Goal: Transaction & Acquisition: Purchase product/service

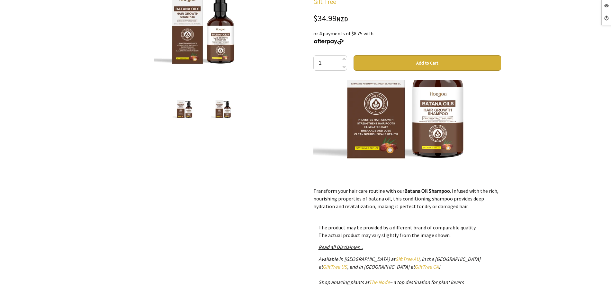
scroll to position [321, 0]
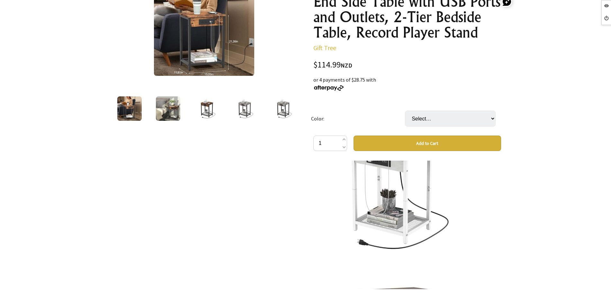
scroll to position [1705, 0]
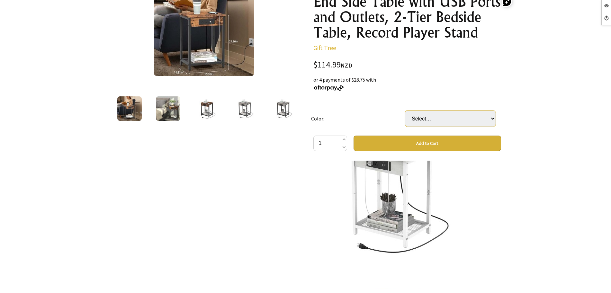
click at [439, 125] on select "Select… Dark Grey White Black Brown Grey" at bounding box center [450, 119] width 91 height 16
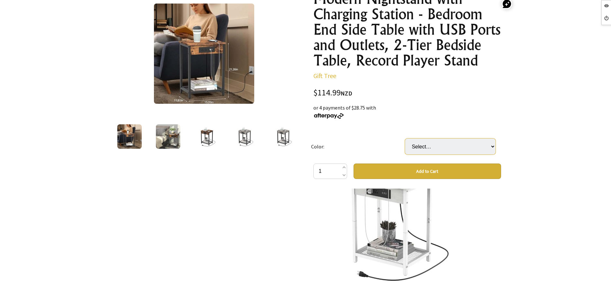
scroll to position [0, 0]
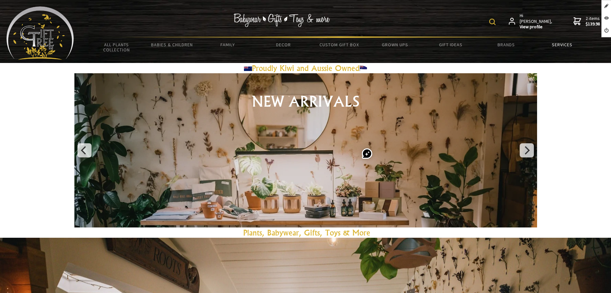
click at [563, 45] on link "Services" at bounding box center [562, 44] width 56 height 13
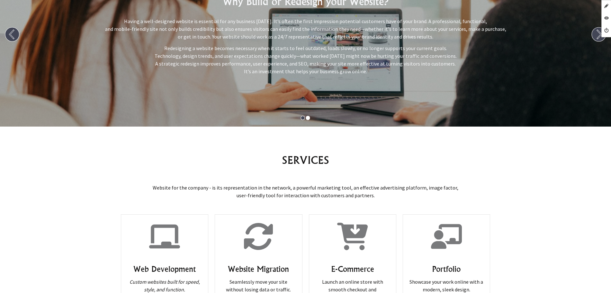
scroll to position [281, 0]
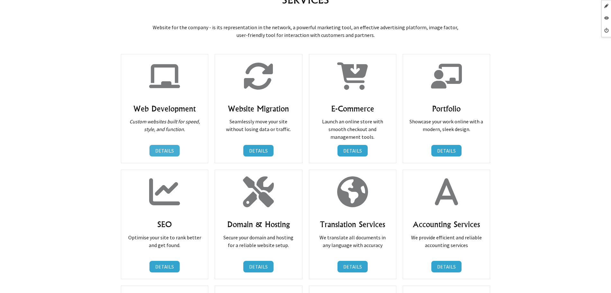
click at [169, 152] on link "DETAILS" at bounding box center [164, 151] width 30 height 12
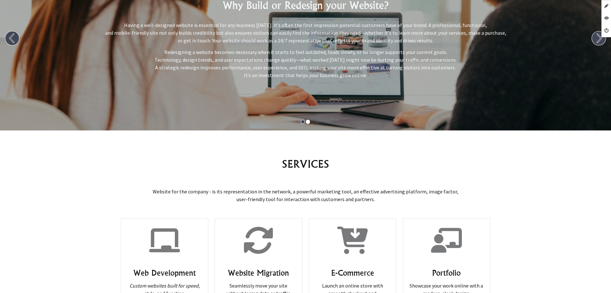
scroll to position [241, 0]
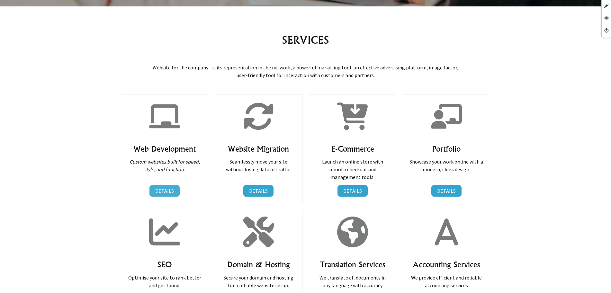
click at [174, 190] on link "DETAILS" at bounding box center [164, 191] width 30 height 12
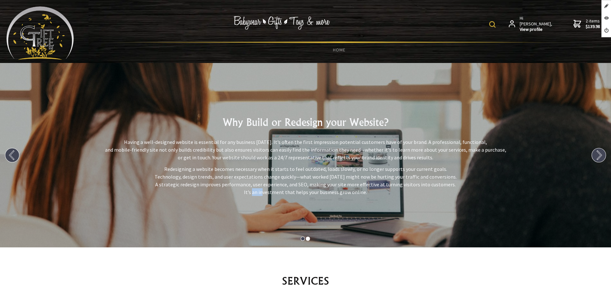
click at [174, 191] on p "Redesigning a website becomes necessary when it starts to feel outdated, loads …" at bounding box center [305, 180] width 601 height 31
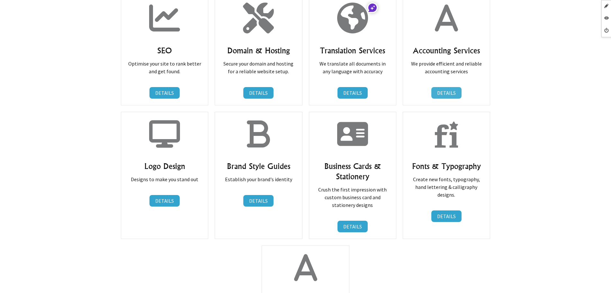
scroll to position [442, 0]
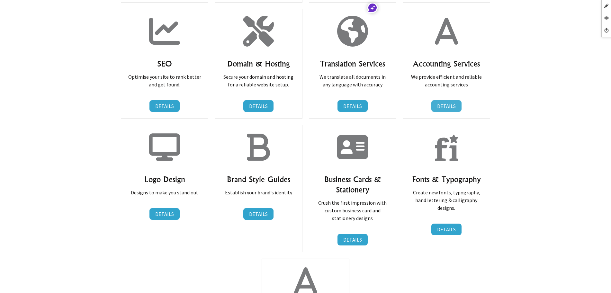
click at [447, 106] on link "DETAILS" at bounding box center [446, 106] width 30 height 12
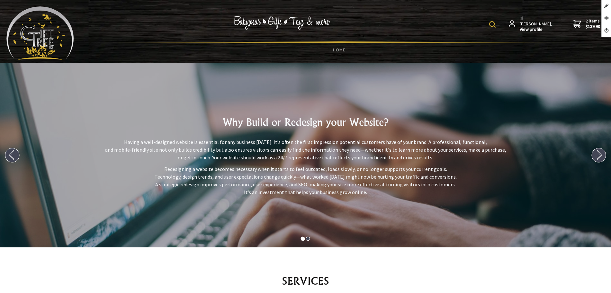
scroll to position [643, 0]
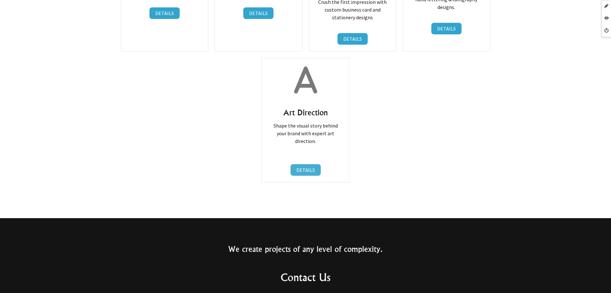
drag, startPoint x: 302, startPoint y: 179, endPoint x: 302, endPoint y: 168, distance: 11.6
click at [304, 164] on link "DETAILS" at bounding box center [306, 170] width 30 height 12
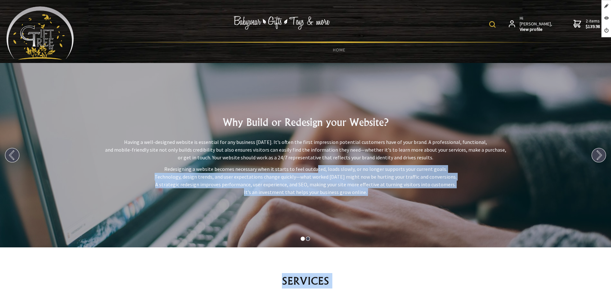
click at [304, 164] on div "Why Build or Redesign your Website? Having a well-designed website is essential…" at bounding box center [305, 155] width 611 height 184
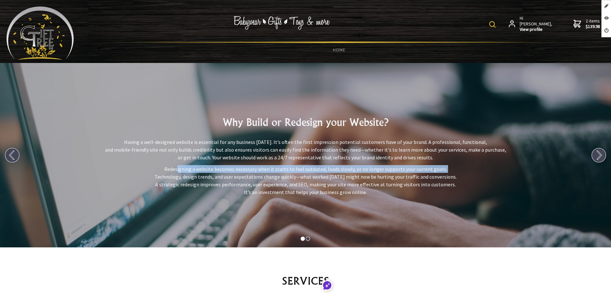
click at [304, 164] on div "Why Build or Redesign your Website? Having a well-designed website is essential…" at bounding box center [305, 155] width 611 height 184
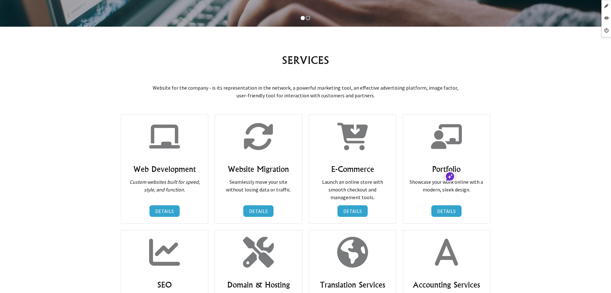
scroll to position [281, 0]
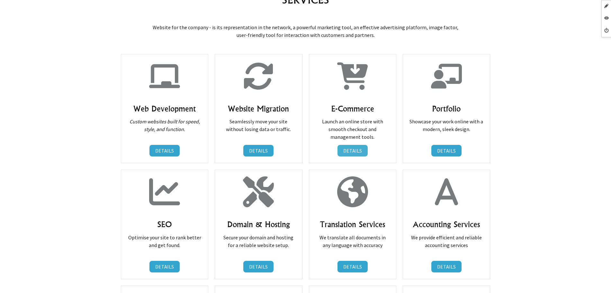
click at [354, 146] on div "E-Commerce Launch an online store with smooth checkout and management tools. DE…" at bounding box center [352, 108] width 87 height 109
click at [354, 147] on link "DETAILS" at bounding box center [352, 151] width 30 height 12
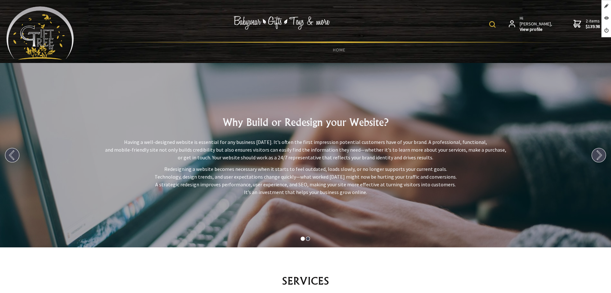
click at [354, 147] on p "Having a well-designed website is essential for any business today. It’s often …" at bounding box center [305, 149] width 601 height 23
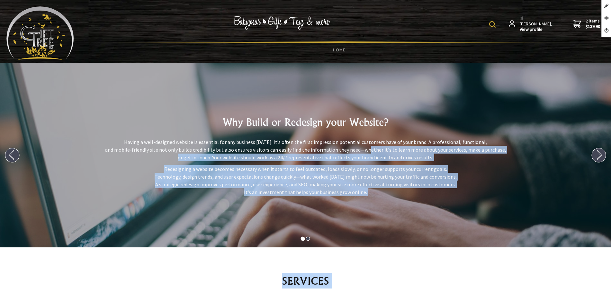
click at [354, 148] on p "Having a well-designed website is essential for any business today. It’s often …" at bounding box center [305, 149] width 601 height 23
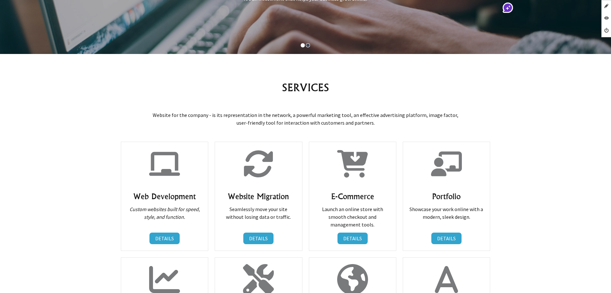
scroll to position [281, 0]
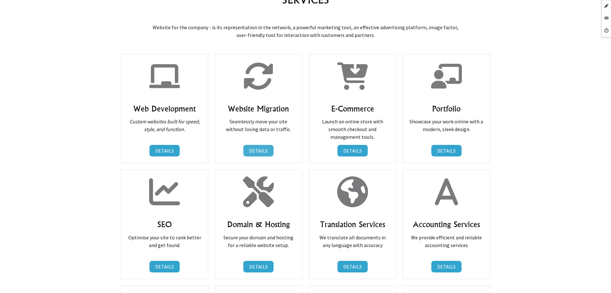
click at [256, 148] on link "DETAILS" at bounding box center [258, 151] width 30 height 12
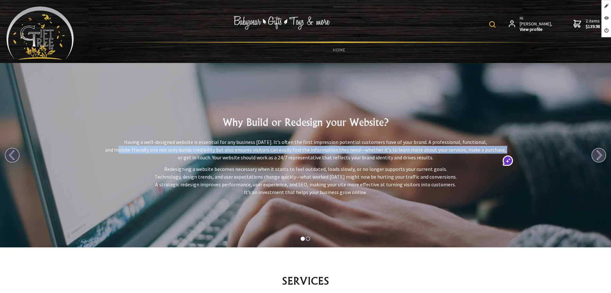
click at [256, 148] on p "Having a well-designed website is essential for any business today. It’s often …" at bounding box center [305, 149] width 601 height 23
click at [44, 31] on img at bounding box center [39, 32] width 67 height 53
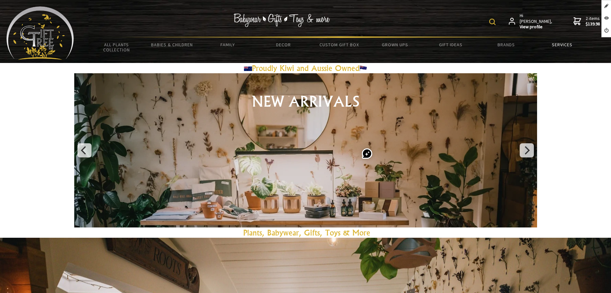
click at [562, 46] on link "Services" at bounding box center [562, 44] width 56 height 13
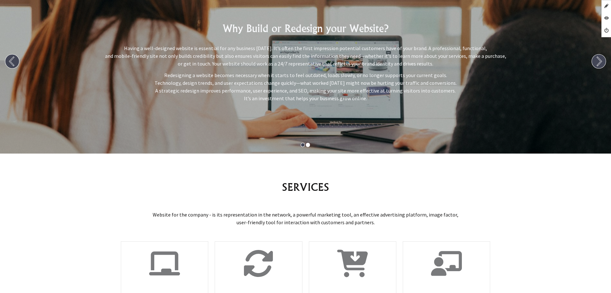
scroll to position [281, 0]
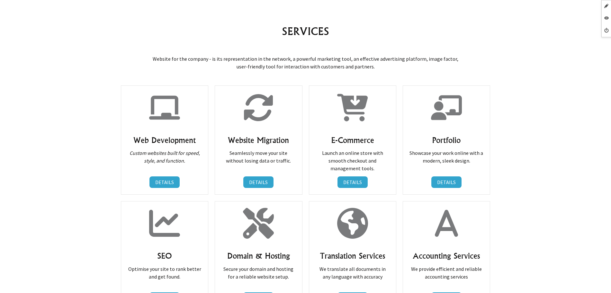
scroll to position [239, 0]
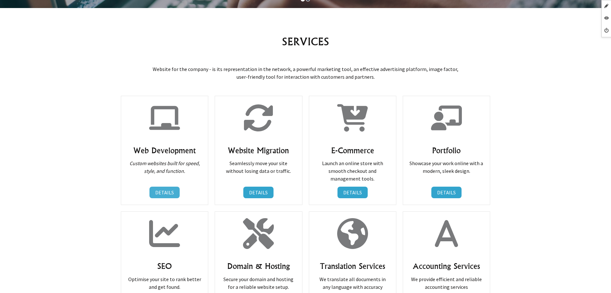
click at [164, 189] on link "DETAILS" at bounding box center [164, 193] width 30 height 12
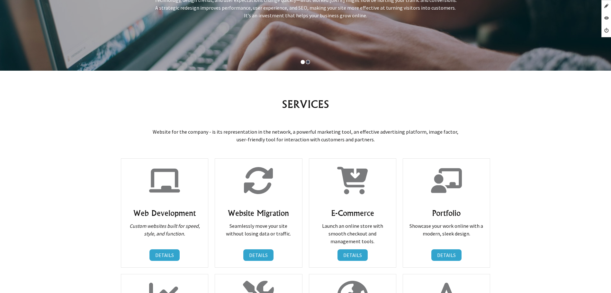
scroll to position [281, 0]
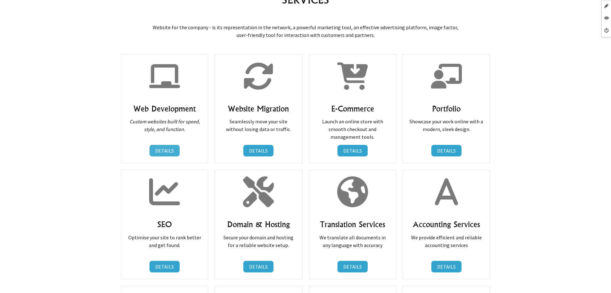
click at [156, 151] on link "DETAILS" at bounding box center [164, 151] width 30 height 12
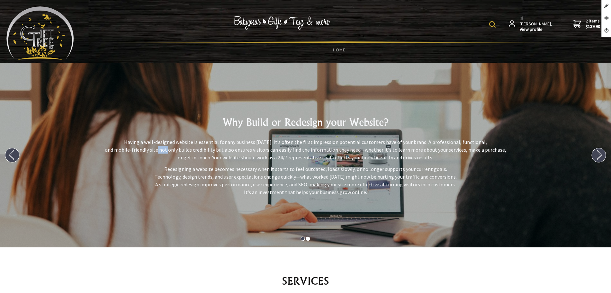
click at [157, 151] on p "Having a well-designed website is essential for any business today. It’s often …" at bounding box center [305, 149] width 601 height 23
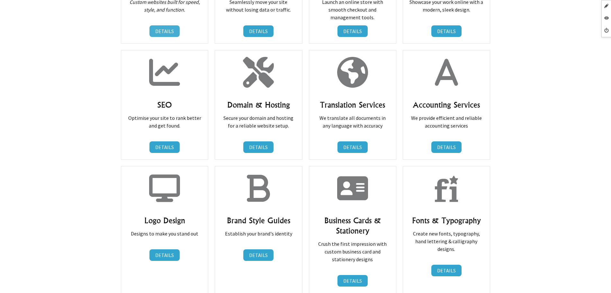
scroll to position [321, 0]
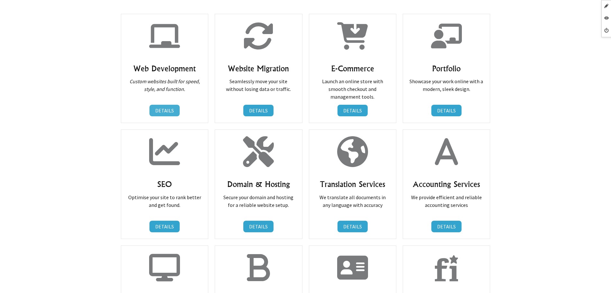
click at [166, 113] on link "DETAILS" at bounding box center [164, 111] width 30 height 12
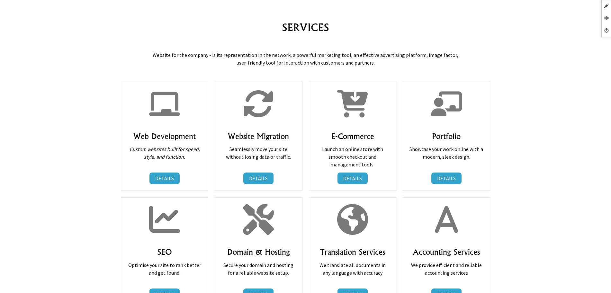
scroll to position [362, 0]
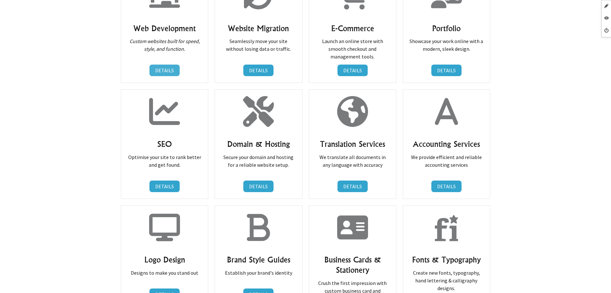
click at [161, 68] on link "DETAILS" at bounding box center [164, 71] width 30 height 12
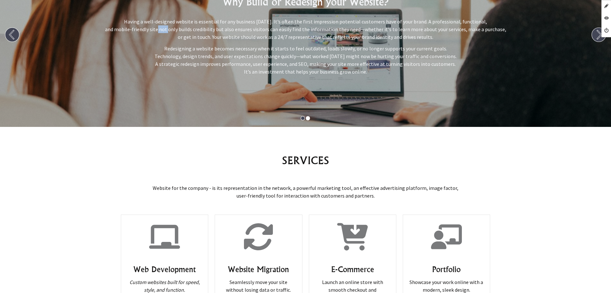
scroll to position [201, 0]
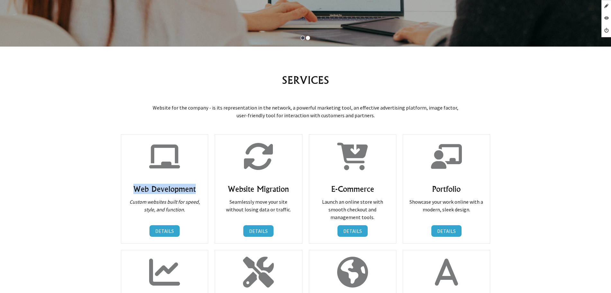
drag, startPoint x: 197, startPoint y: 188, endPoint x: 134, endPoint y: 192, distance: 63.4
click at [134, 192] on h3 "Web Development" at bounding box center [165, 189] width 74 height 10
copy h3 "Web Development"
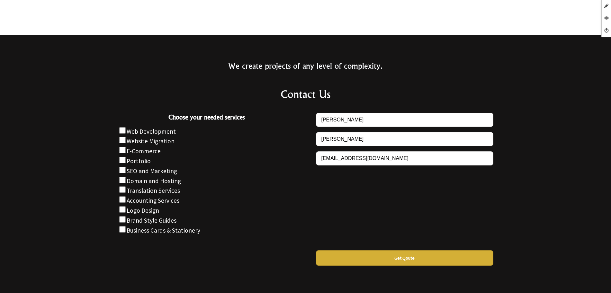
scroll to position [842, 0]
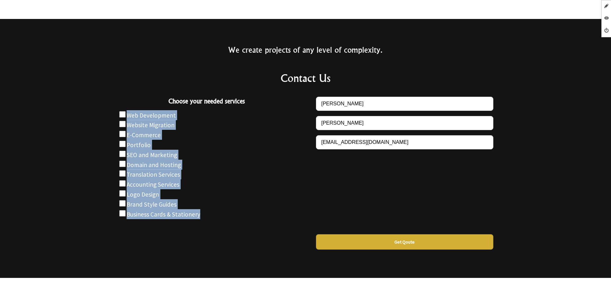
drag, startPoint x: 213, startPoint y: 215, endPoint x: 149, endPoint y: 101, distance: 130.2
click at [117, 106] on div "Choose your needed services Web Development Website Migration E-Commerce Portfo…" at bounding box center [206, 160] width 193 height 143
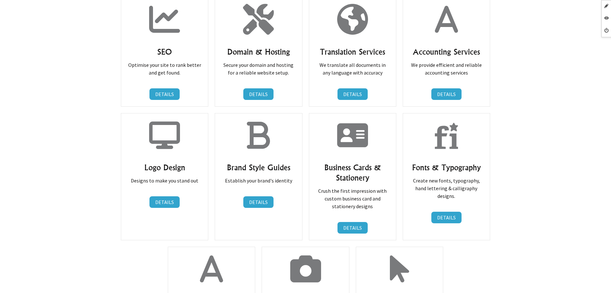
scroll to position [280, 0]
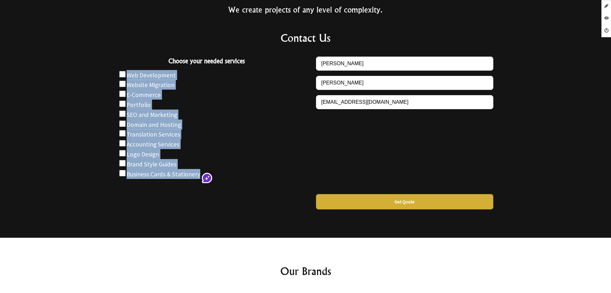
click at [192, 170] on label "Business Cards & Stationery" at bounding box center [164, 174] width 74 height 8
click at [126, 170] on input "Choose your needed services" at bounding box center [122, 173] width 6 height 6
checkbox input "true"
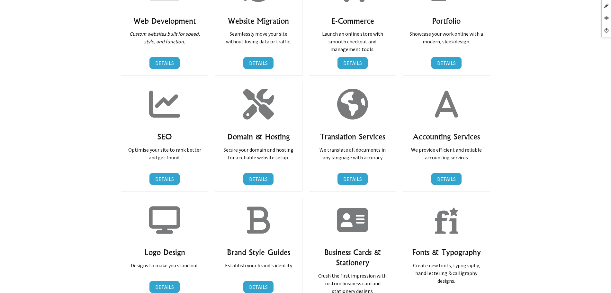
scroll to position [320, 0]
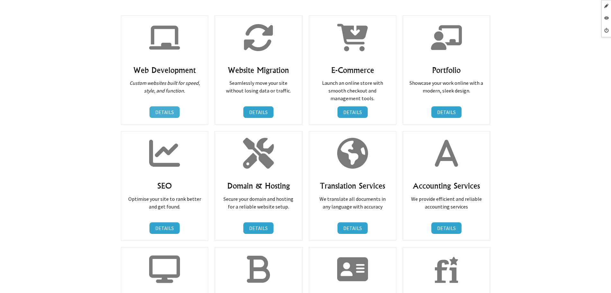
click at [164, 112] on link "DETAILS" at bounding box center [164, 112] width 30 height 12
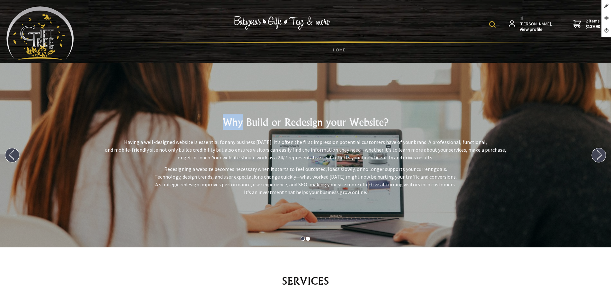
click at [163, 112] on div "Why Build or Redesign your Website? Having a well-designed website is essential…" at bounding box center [305, 155] width 611 height 184
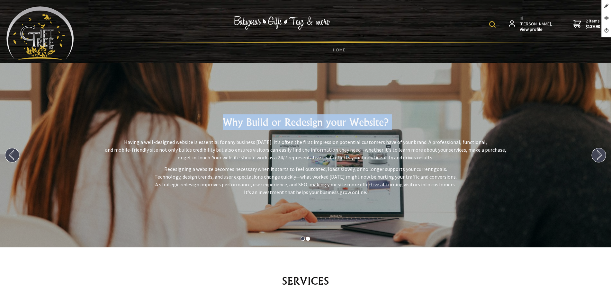
click at [164, 112] on div "Why Build or Redesign your Website? Having a well-designed website is essential…" at bounding box center [305, 155] width 611 height 184
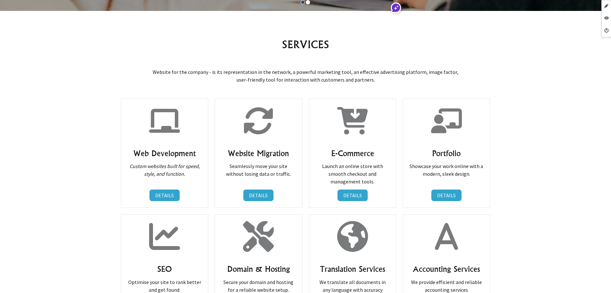
scroll to position [281, 0]
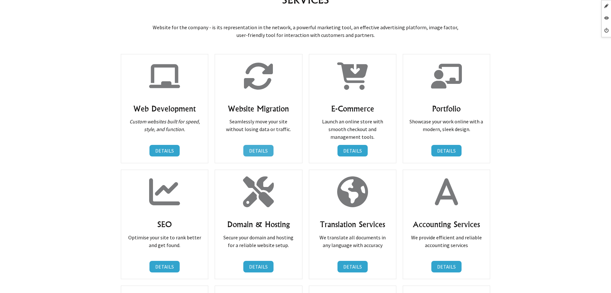
click at [268, 147] on link "DETAILS" at bounding box center [258, 151] width 30 height 12
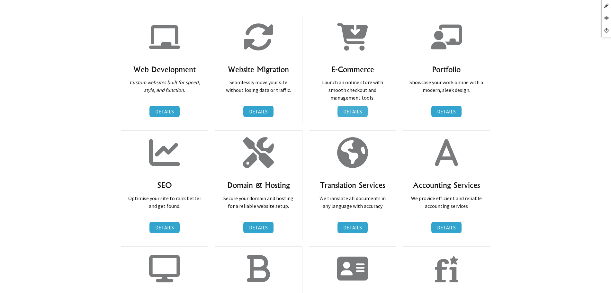
scroll to position [321, 0]
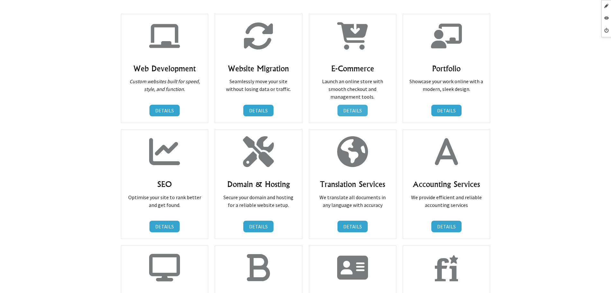
click at [349, 106] on link "DETAILS" at bounding box center [352, 111] width 30 height 12
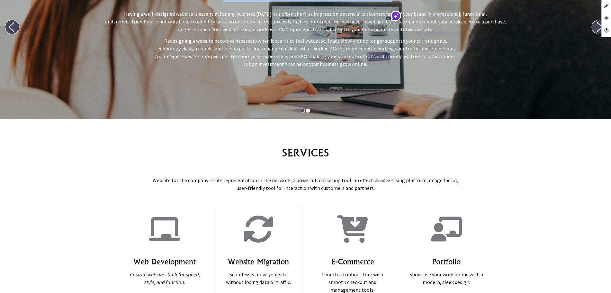
scroll to position [402, 0]
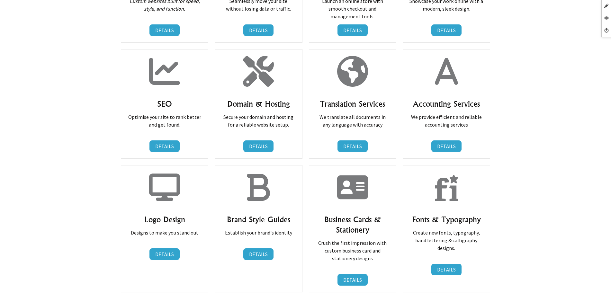
click at [443, 31] on link "DETAILS" at bounding box center [446, 30] width 30 height 12
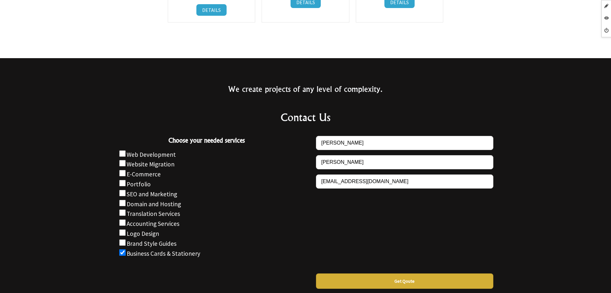
scroll to position [804, 0]
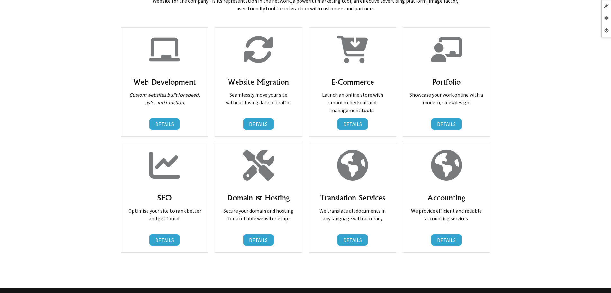
scroll to position [241, 0]
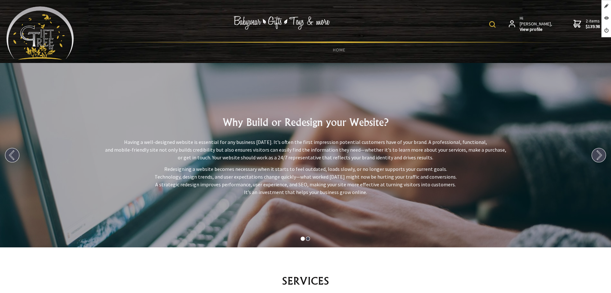
scroll to position [884, 0]
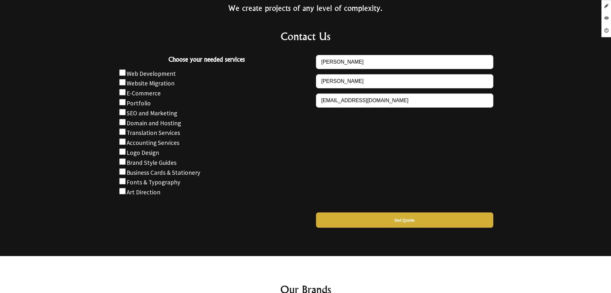
drag, startPoint x: 155, startPoint y: 185, endPoint x: 134, endPoint y: 181, distance: 21.9
click at [134, 188] on label "Art Direction" at bounding box center [144, 192] width 34 height 8
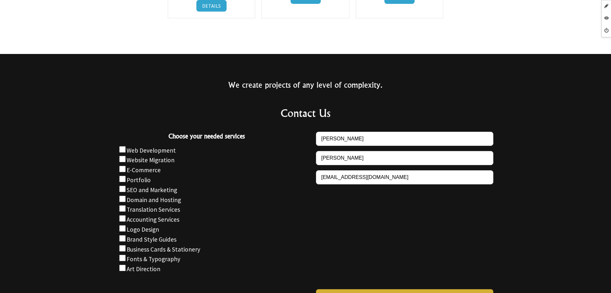
scroll to position [723, 0]
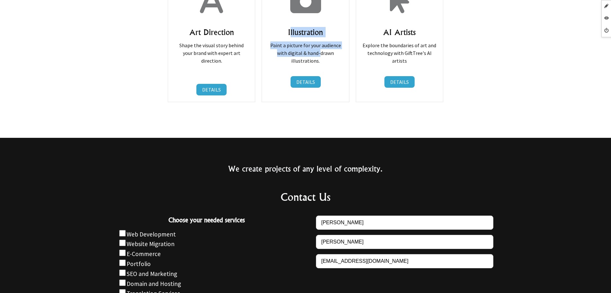
drag, startPoint x: 296, startPoint y: 31, endPoint x: 319, endPoint y: 51, distance: 31.2
click at [319, 51] on div "Illustration Paint a picture for your audience with digital & hand-drawn illust…" at bounding box center [305, 40] width 87 height 125
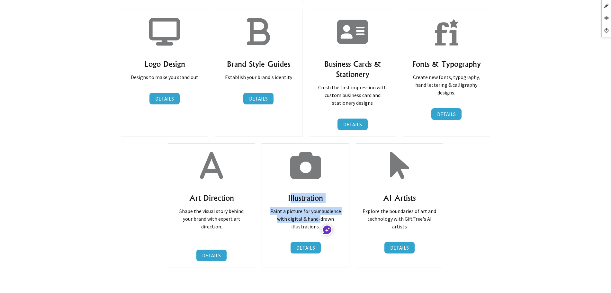
scroll to position [420, 0]
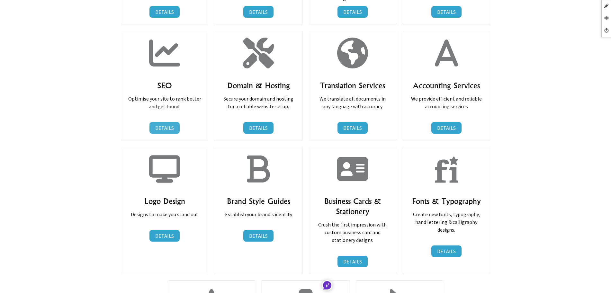
click at [165, 132] on link "DETAILS" at bounding box center [164, 128] width 30 height 12
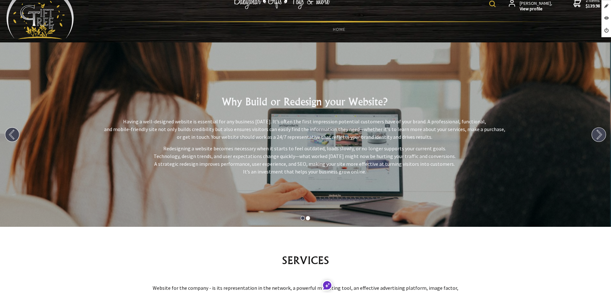
scroll to position [241, 0]
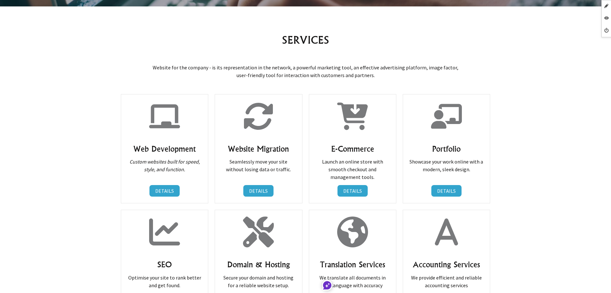
drag, startPoint x: 254, startPoint y: 187, endPoint x: 267, endPoint y: 173, distance: 19.3
click at [255, 186] on link "DETAILS" at bounding box center [258, 191] width 30 height 12
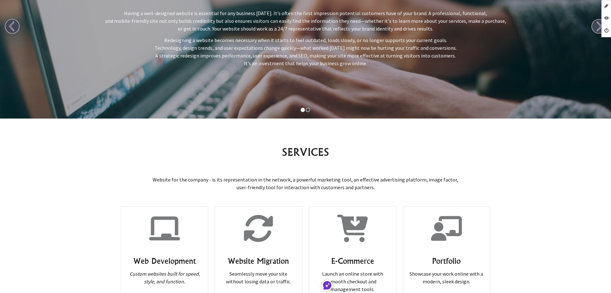
scroll to position [281, 0]
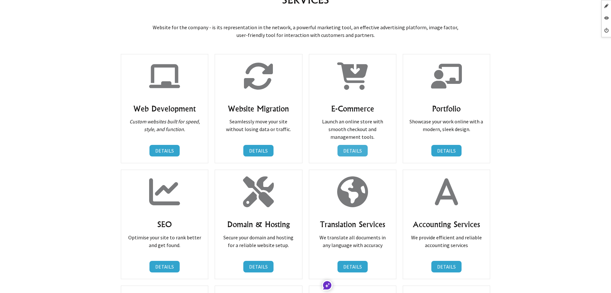
click at [350, 146] on link "DETAILS" at bounding box center [352, 151] width 30 height 12
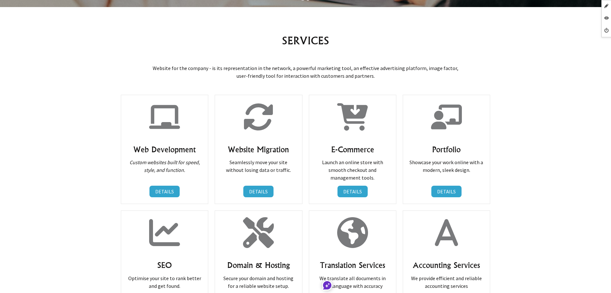
scroll to position [241, 0]
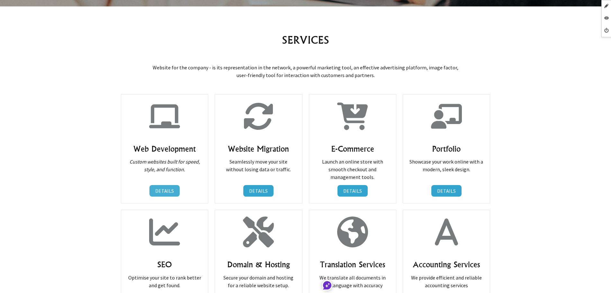
click at [160, 192] on link "DETAILS" at bounding box center [164, 191] width 30 height 12
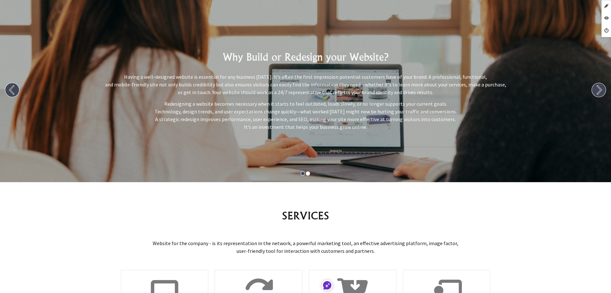
scroll to position [0, 0]
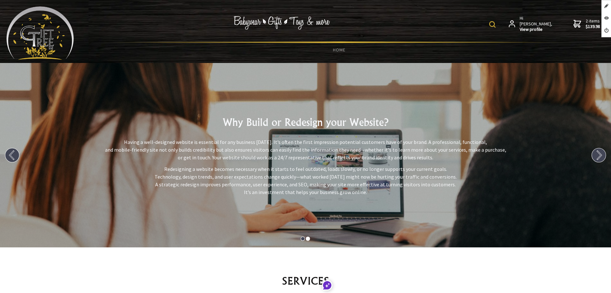
click at [25, 19] on img at bounding box center [39, 32] width 67 height 53
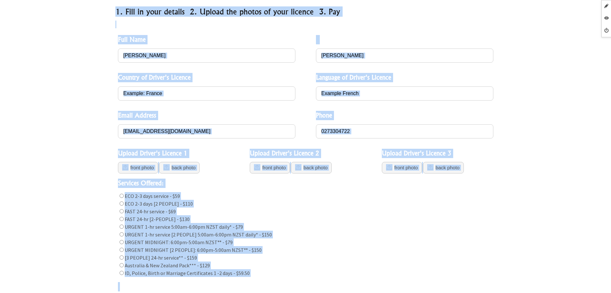
scroll to position [281, 0]
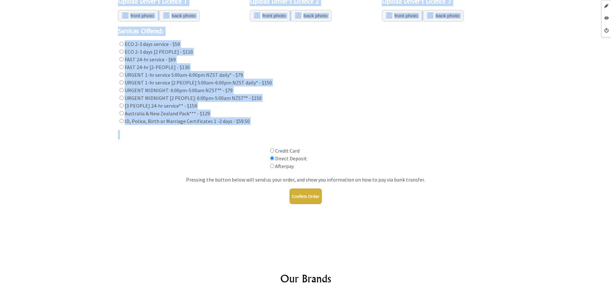
drag, startPoint x: 230, startPoint y: 111, endPoint x: 266, endPoint y: 125, distance: 38.9
click at [266, 125] on div "Web Development Services 1. Fill in your details 2. Upload the photos of your l…" at bounding box center [305, 12] width 391 height 410
copy div "Web Development Services 1. Fill in your details 2. Upload the photos of your l…"
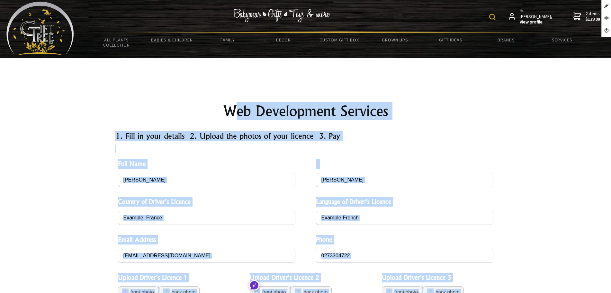
scroll to position [0, 0]
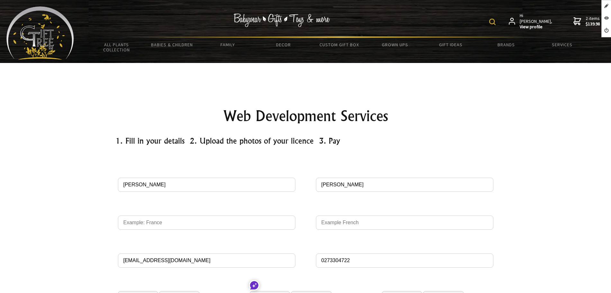
click at [216, 113] on h1 "Web Development Services" at bounding box center [305, 115] width 381 height 15
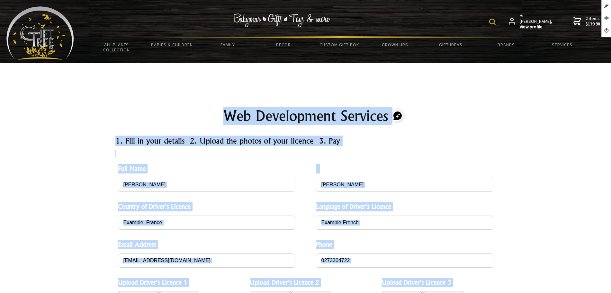
drag, startPoint x: 248, startPoint y: 112, endPoint x: 392, endPoint y: 117, distance: 144.4
click at [242, 96] on div "Web Development Services 1. Fill in your details 2. Upload the photos of your l…" at bounding box center [305, 293] width 391 height 410
click at [225, 115] on h1 "Web Development Services" at bounding box center [305, 115] width 381 height 15
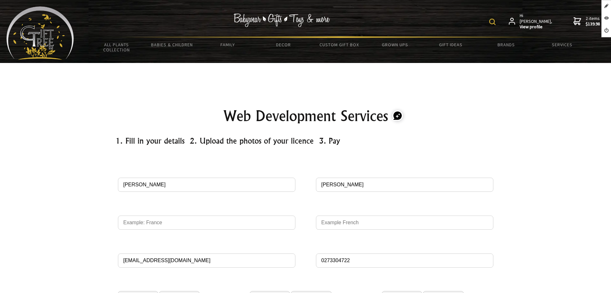
drag, startPoint x: 229, startPoint y: 116, endPoint x: 390, endPoint y: 121, distance: 160.8
click at [390, 121] on h1 "Web Development Services" at bounding box center [305, 115] width 381 height 15
copy h1 "Web Development Services"
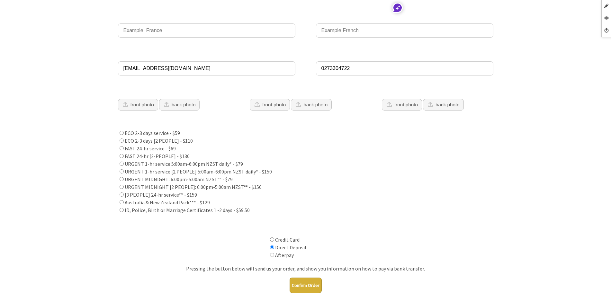
scroll to position [201, 0]
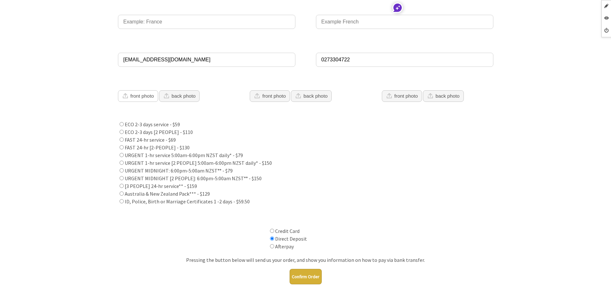
click at [140, 96] on button "front photo" at bounding box center [138, 96] width 40 height 12
click at [182, 94] on button "back photo" at bounding box center [179, 96] width 41 height 12
click at [277, 93] on button "front photo" at bounding box center [270, 96] width 40 height 12
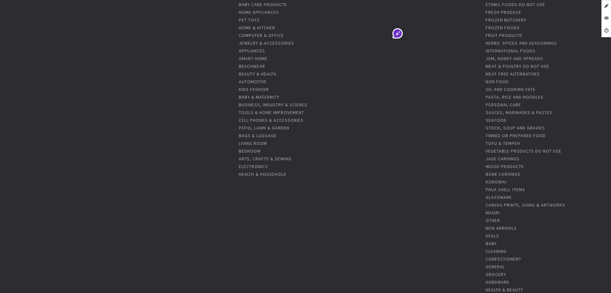
scroll to position [241, 0]
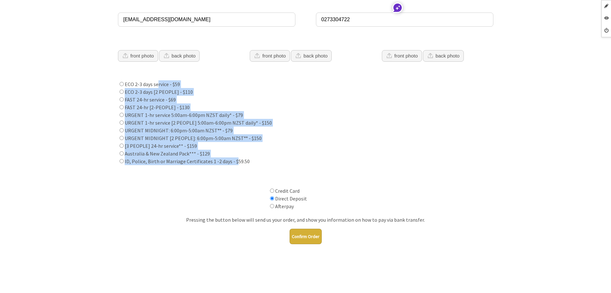
drag, startPoint x: 159, startPoint y: 91, endPoint x: 235, endPoint y: 13, distance: 108.9
click at [233, 158] on div "ECO 2-3 days service - $59 ECO 2-3 days [2 PEOPLE] - $110 FAST 24-hr service - …" at bounding box center [305, 122] width 375 height 85
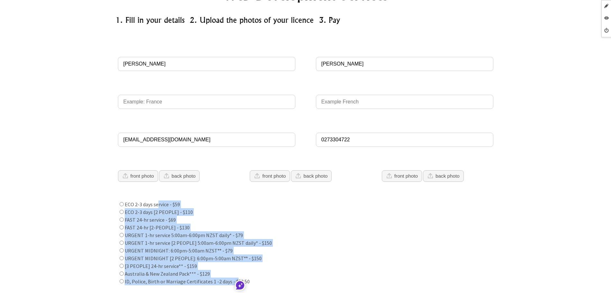
scroll to position [121, 0]
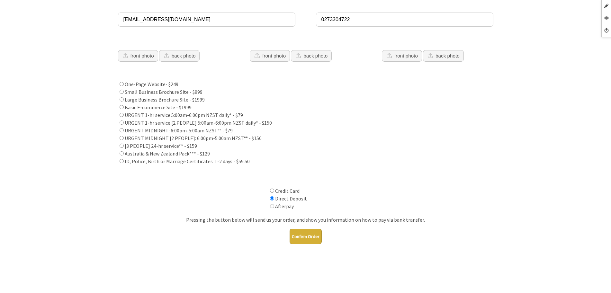
scroll to position [241, 0]
drag, startPoint x: 179, startPoint y: 132, endPoint x: 214, endPoint y: 156, distance: 42.3
click at [209, 157] on div "One-Page Website- $249 Small Business Brochure Site - $999 Large Business Broch…" at bounding box center [305, 122] width 375 height 85
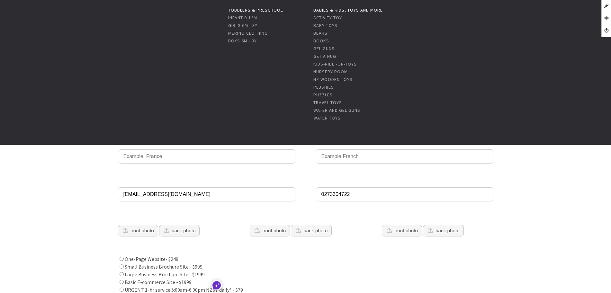
scroll to position [0, 0]
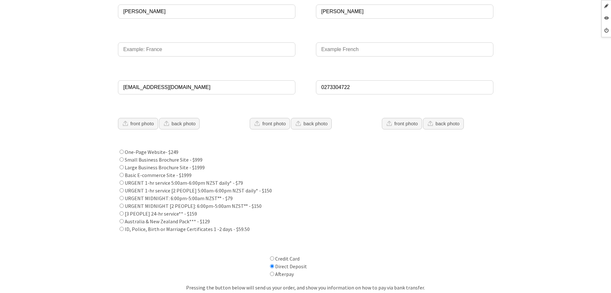
scroll to position [216, 0]
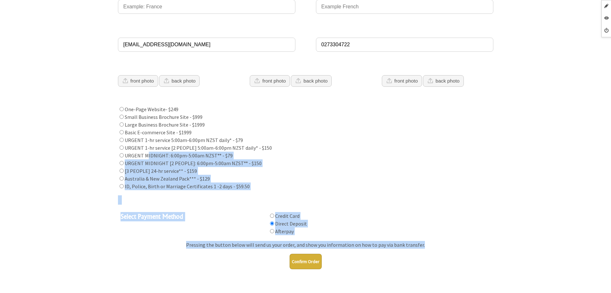
drag, startPoint x: 232, startPoint y: 257, endPoint x: 145, endPoint y: 155, distance: 134.3
click at [145, 155] on form "Full Name [PERSON_NAME] Country of Driver's Licence Language of Driver's Licenc…" at bounding box center [305, 108] width 381 height 334
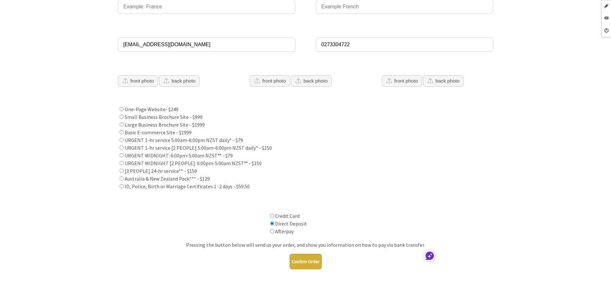
click at [145, 120] on label "Small Business Brochure Site - $999" at bounding box center [164, 117] width 78 height 6
click at [124, 119] on input "Services Offered:" at bounding box center [122, 117] width 4 height 4
radio input "true"
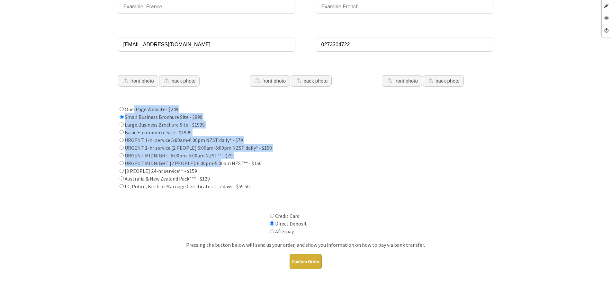
drag, startPoint x: 130, startPoint y: 108, endPoint x: 204, endPoint y: 140, distance: 81.2
click at [209, 156] on div "One-Page Website- $249 Small Business Brochure Site - $999 Large Business Broch…" at bounding box center [305, 147] width 375 height 85
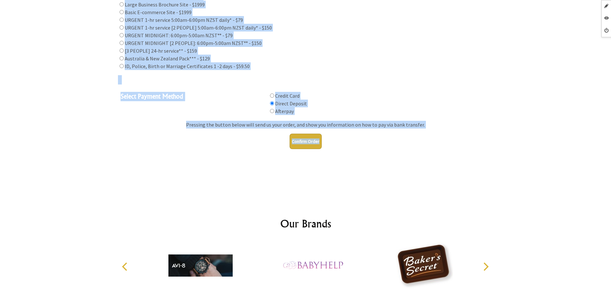
scroll to position [337, 0]
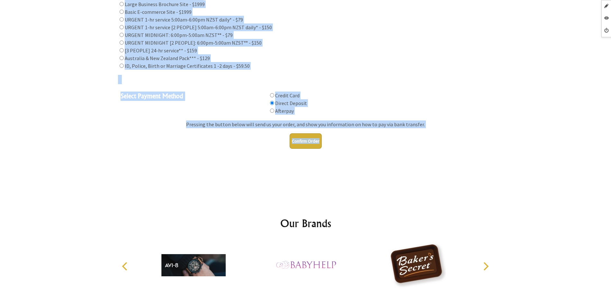
drag, startPoint x: 205, startPoint y: 62, endPoint x: 337, endPoint y: 109, distance: 139.7
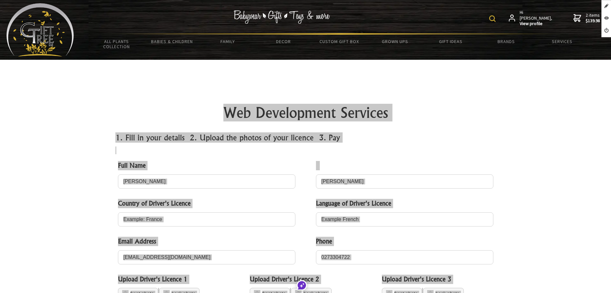
scroll to position [0, 0]
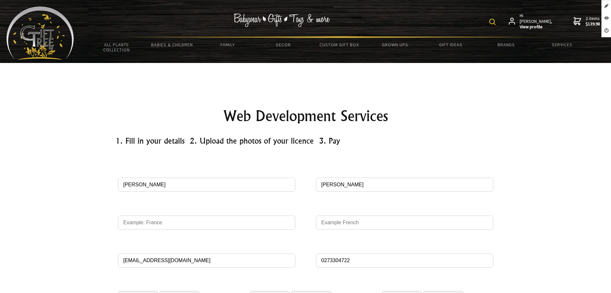
scroll to position [417, 0]
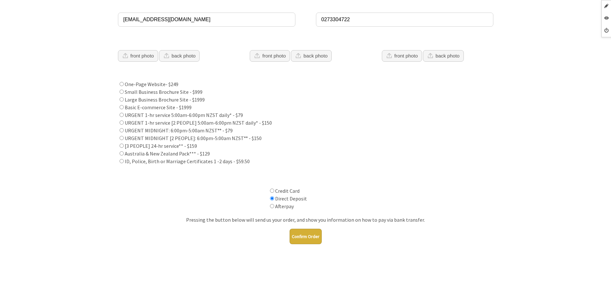
scroll to position [40, 0]
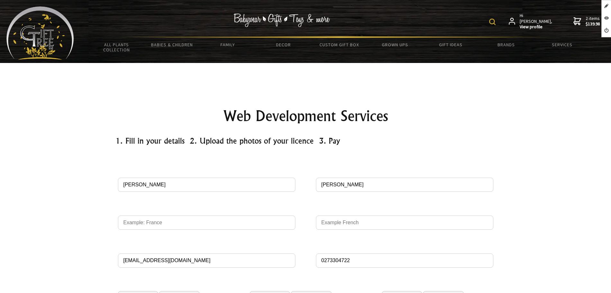
scroll to position [281, 0]
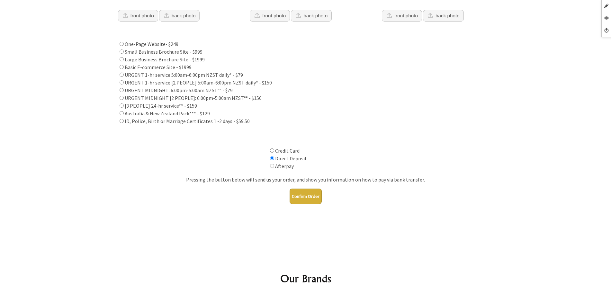
click at [122, 44] on input "Services Offered:" at bounding box center [122, 44] width 4 height 4
radio input "true"
click at [270, 153] on label at bounding box center [271, 151] width 7 height 6
click at [270, 153] on input "Select Payment Method" at bounding box center [272, 150] width 4 height 4
radio input "true"
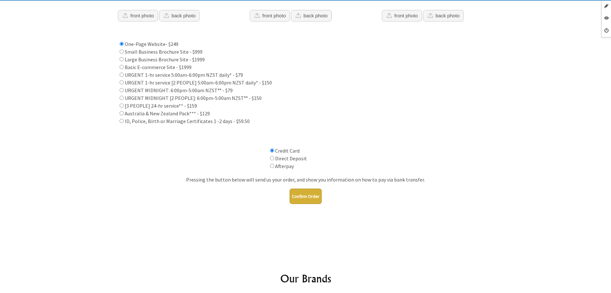
drag, startPoint x: 271, startPoint y: 160, endPoint x: 274, endPoint y: 165, distance: 5.9
click at [271, 160] on label at bounding box center [271, 158] width 7 height 6
click at [271, 160] on input "Select Payment Method" at bounding box center [272, 158] width 4 height 4
radio input "true"
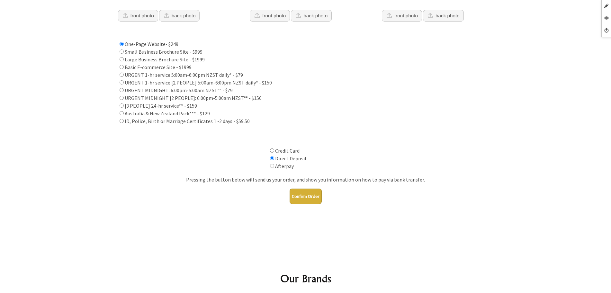
click at [308, 200] on button "Confirm Order" at bounding box center [306, 196] width 32 height 15
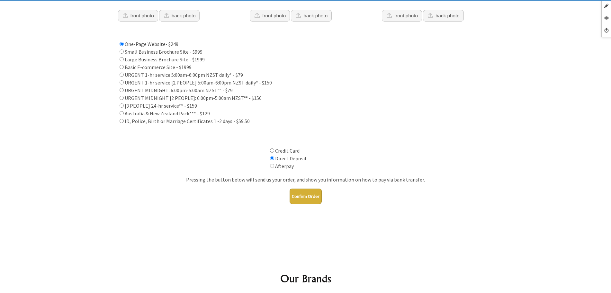
scroll to position [76, 0]
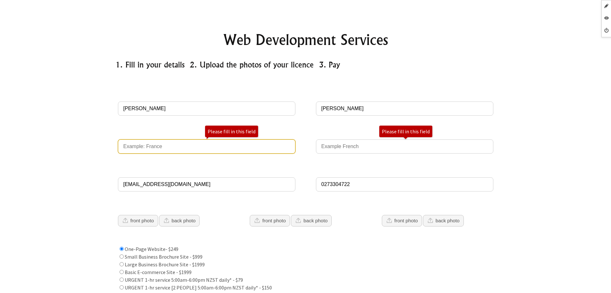
click at [265, 146] on input "Country of Driver's Licence" at bounding box center [206, 146] width 177 height 14
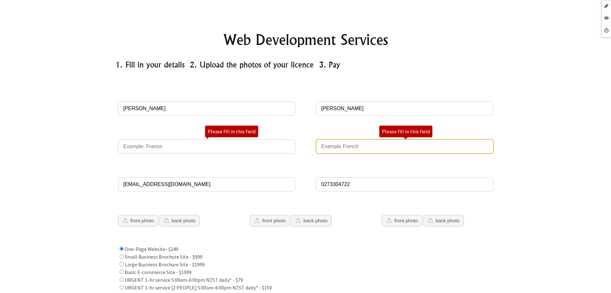
click at [348, 146] on input "Language of Driver's Licence" at bounding box center [404, 146] width 177 height 14
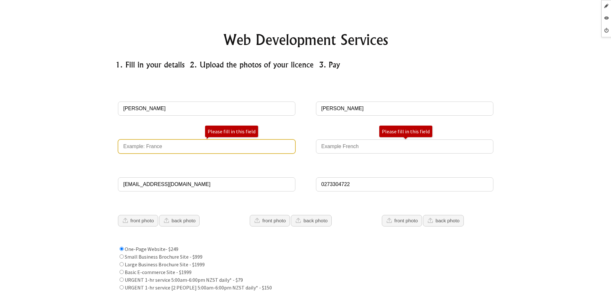
click at [236, 143] on input "Country of Driver's Licence" at bounding box center [206, 146] width 177 height 14
type input "wddddddsdddddssdds"
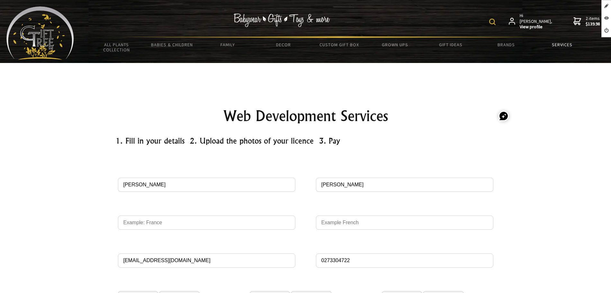
click at [554, 43] on link "Services" at bounding box center [562, 44] width 56 height 13
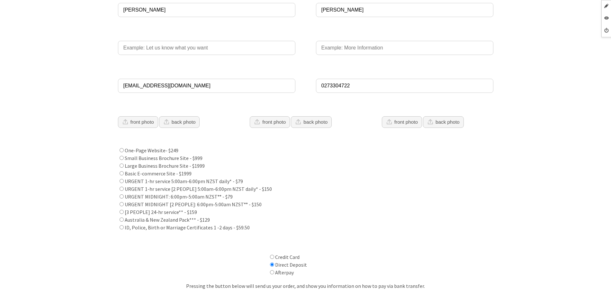
scroll to position [161, 0]
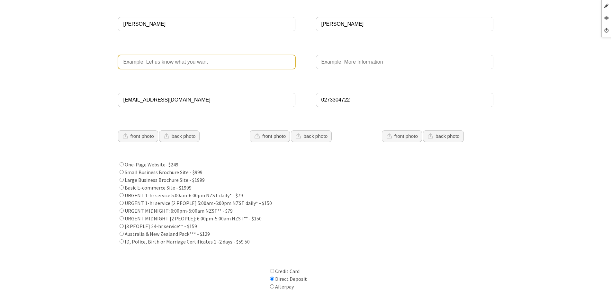
click at [213, 67] on input "Country of Driver's Licence" at bounding box center [206, 62] width 177 height 14
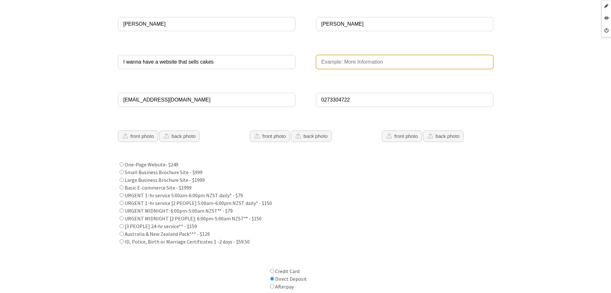
type input "I wanna have a website that sells cakes"
click at [332, 65] on input "Language of Driver's Licence" at bounding box center [404, 62] width 177 height 14
drag, startPoint x: 332, startPoint y: 65, endPoint x: 328, endPoint y: 61, distance: 6.1
click at [328, 61] on input "Language of Driver's Licence" at bounding box center [404, 62] width 177 height 14
type input "i"
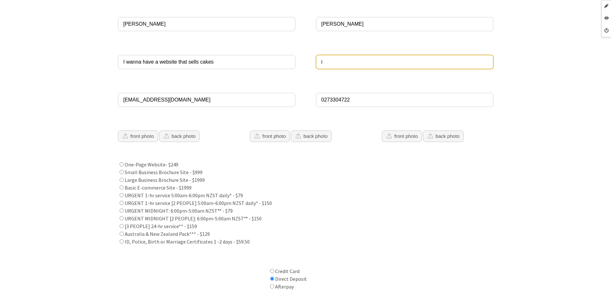
type input "i"
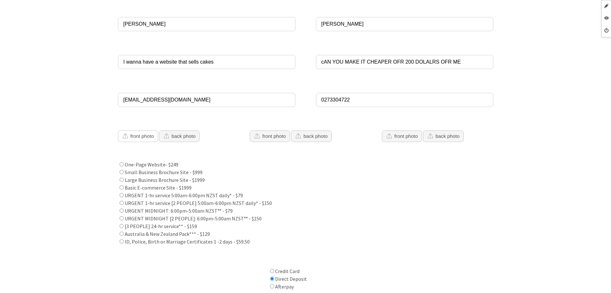
type input "cAN YOU MAKE IT CHEAPER OFR 200 DOLALRS OFR ME"
click at [140, 139] on button "front photo" at bounding box center [138, 136] width 40 height 12
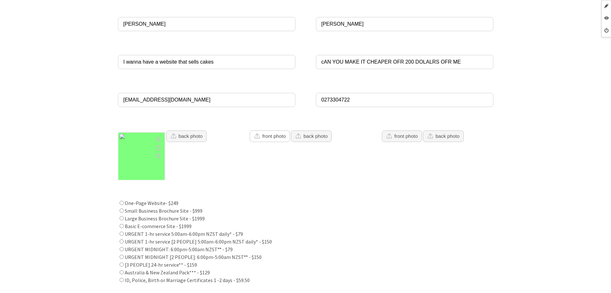
click at [268, 138] on button "front photo" at bounding box center [270, 136] width 40 height 12
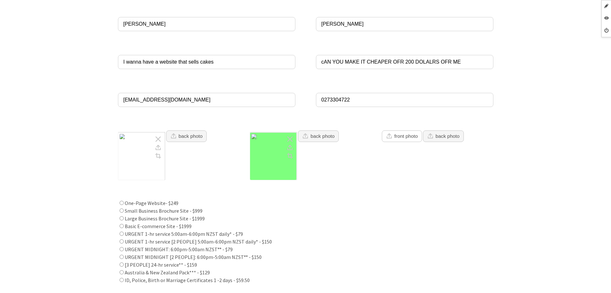
click at [408, 134] on button "front photo" at bounding box center [402, 136] width 40 height 12
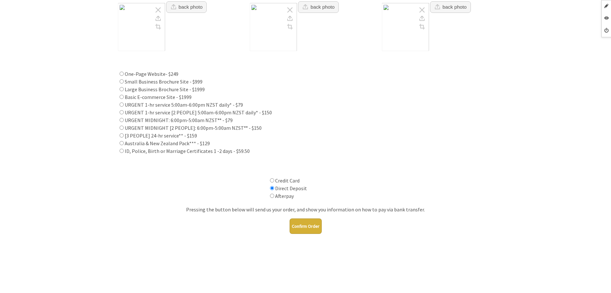
scroll to position [294, 0]
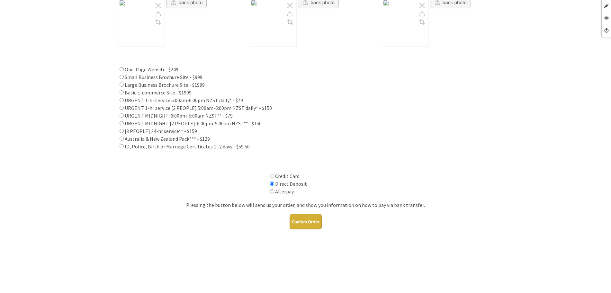
click at [125, 71] on label "One-Page Website- $249" at bounding box center [152, 69] width 54 height 6
click at [124, 71] on input "Services Offered:" at bounding box center [122, 69] width 4 height 4
radio input "true"
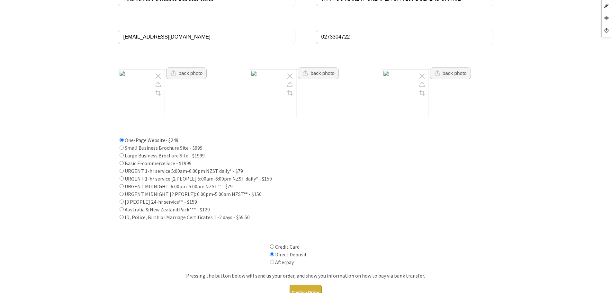
scroll to position [134, 0]
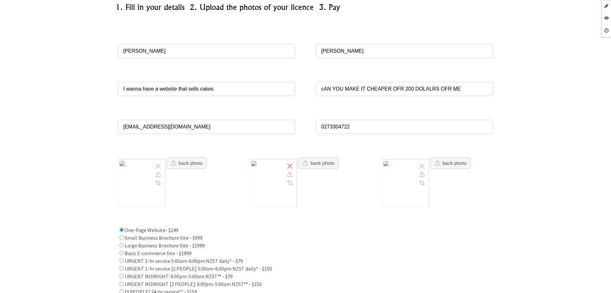
click at [293, 164] on icon "Remove" at bounding box center [290, 166] width 6 height 6
click at [161, 166] on icon "Remove" at bounding box center [158, 166] width 6 height 6
click at [429, 160] on div "Upload Driver's Licence 3" at bounding box center [405, 183] width 47 height 48
click at [425, 166] on icon "Remove" at bounding box center [422, 166] width 6 height 6
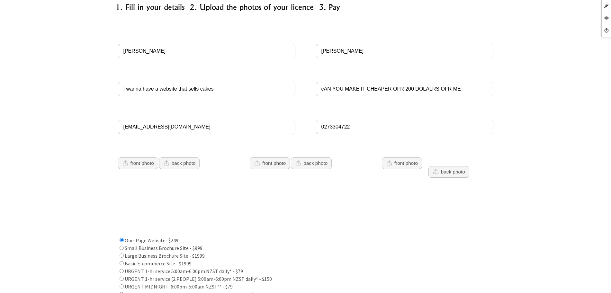
scroll to position [0, 0]
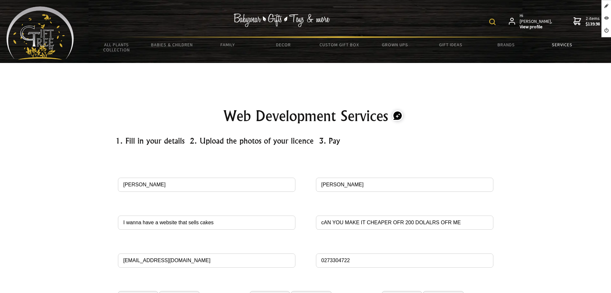
click at [557, 45] on link "Services" at bounding box center [562, 44] width 56 height 13
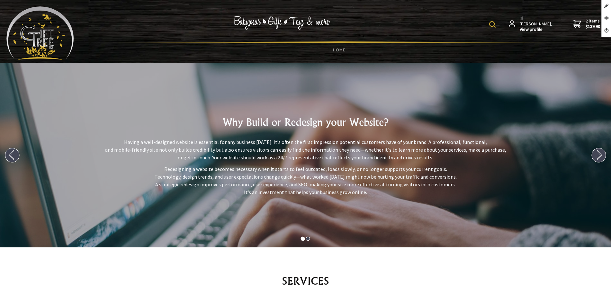
scroll to position [281, 0]
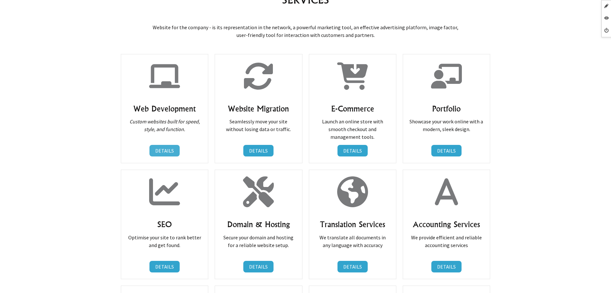
click at [177, 152] on link "DETAILS" at bounding box center [164, 151] width 30 height 12
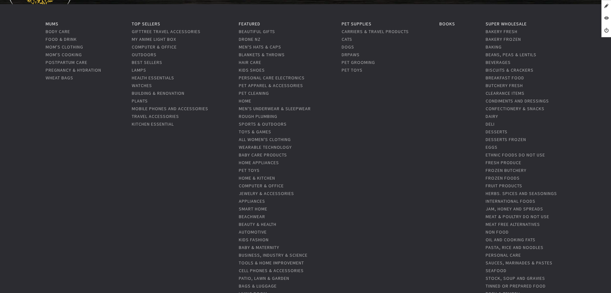
scroll to position [241, 0]
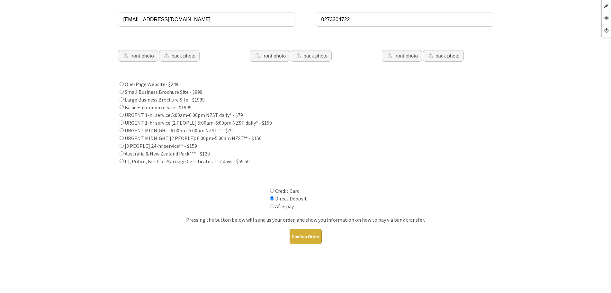
drag, startPoint x: 256, startPoint y: 158, endPoint x: 173, endPoint y: 101, distance: 100.6
click at [182, 109] on div "One-Page Website- $249 Small Business Brochure Site - $999 Large Business Broch…" at bounding box center [305, 122] width 375 height 85
drag, startPoint x: 173, startPoint y: 101, endPoint x: 259, endPoint y: 158, distance: 103.1
click at [259, 158] on div "One-Page Website- $249 Small Business Brochure Site - $999 Large Business Broch…" at bounding box center [305, 122] width 375 height 85
click at [169, 175] on span at bounding box center [305, 175] width 375 height 11
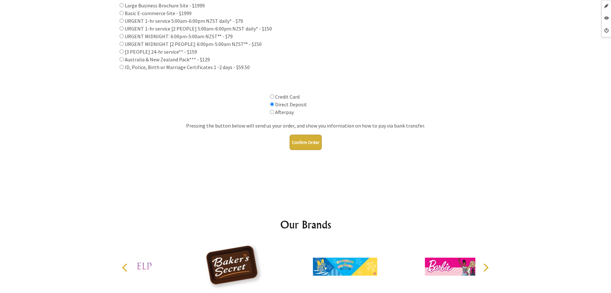
scroll to position [402, 0]
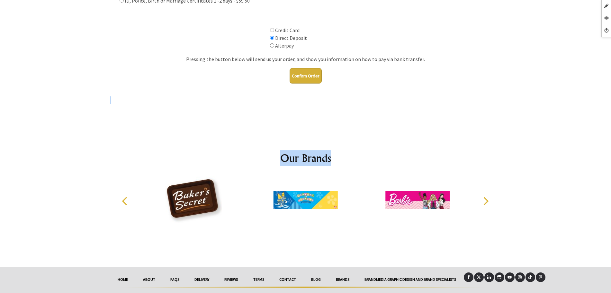
drag, startPoint x: 152, startPoint y: 116, endPoint x: 389, endPoint y: 138, distance: 238.2
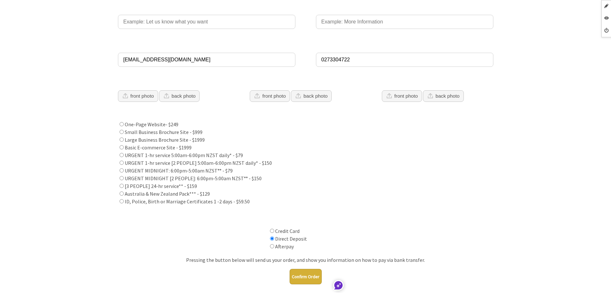
scroll to position [0, 0]
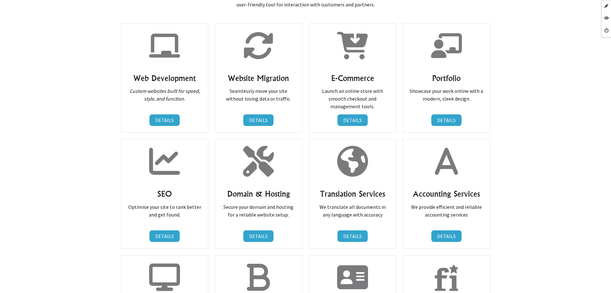
scroll to position [281, 0]
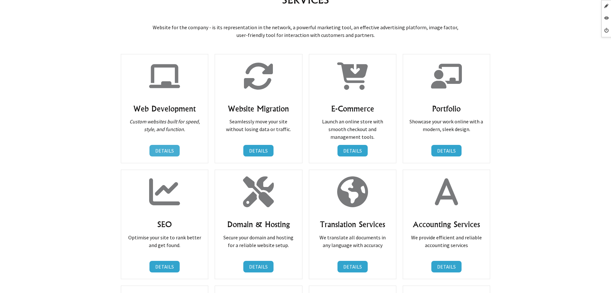
click at [176, 149] on link "DETAILS" at bounding box center [164, 151] width 30 height 12
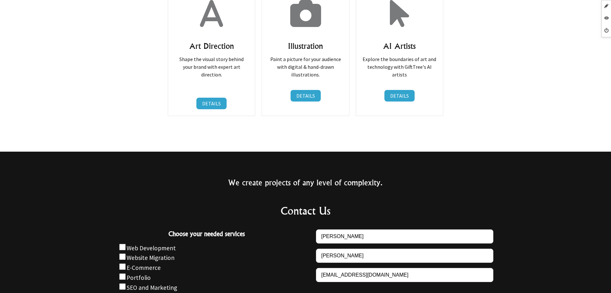
scroll to position [643, 0]
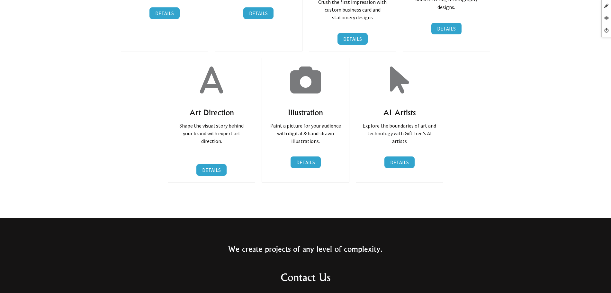
drag, startPoint x: 390, startPoint y: 99, endPoint x: 406, endPoint y: 108, distance: 18.4
click at [409, 108] on div "AI Artists Explore the boundaries of art and technology with GiftTree's AI arti…" at bounding box center [399, 120] width 87 height 125
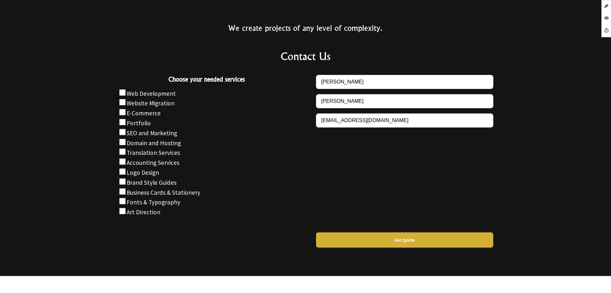
scroll to position [884, 0]
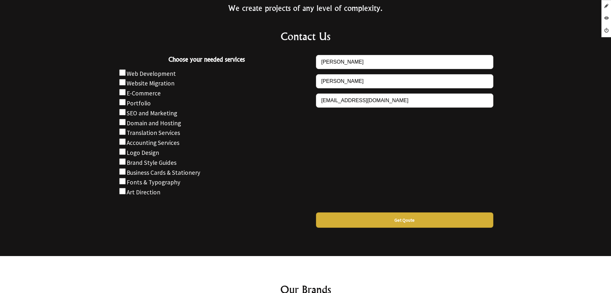
drag, startPoint x: 150, startPoint y: 199, endPoint x: 136, endPoint y: 199, distance: 14.1
click at [136, 205] on div at bounding box center [206, 220] width 193 height 31
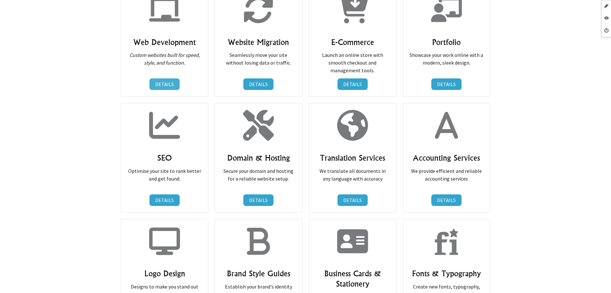
scroll to position [281, 0]
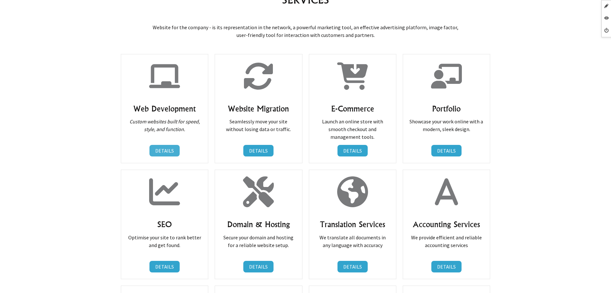
click at [154, 149] on link "DETAILS" at bounding box center [164, 151] width 30 height 12
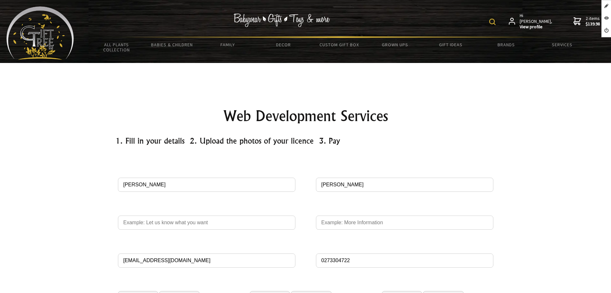
scroll to position [281, 0]
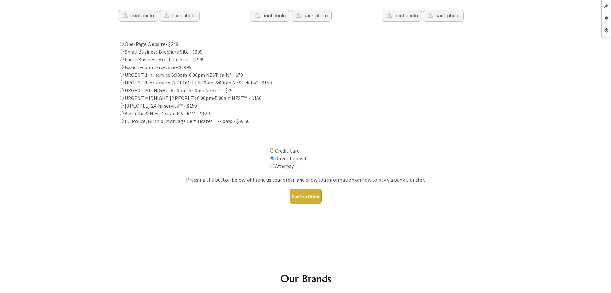
drag, startPoint x: 249, startPoint y: 125, endPoint x: 129, endPoint y: 58, distance: 137.6
click at [129, 58] on div "Services Offered: One-Page Website- $249 Small Business Brochure Site - $999 La…" at bounding box center [305, 75] width 381 height 103
click at [178, 92] on label "URGENT MIDNIGHT: 6:00pm-5:00am NZST°° - $79" at bounding box center [179, 90] width 108 height 6
click at [124, 92] on input "Services Offered:" at bounding box center [122, 90] width 4 height 4
radio input "true"
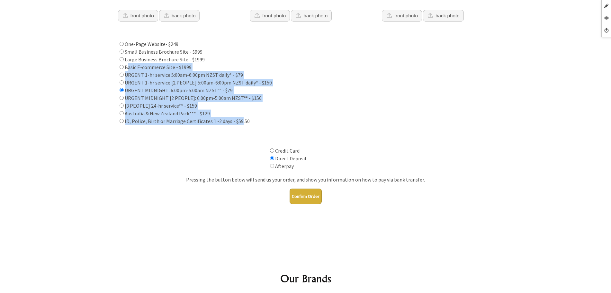
drag, startPoint x: 232, startPoint y: 117, endPoint x: 127, endPoint y: 65, distance: 116.9
click at [127, 65] on div "One-Page Website- $249 Small Business Brochure Site - $999 Large Business Broch…" at bounding box center [305, 82] width 375 height 85
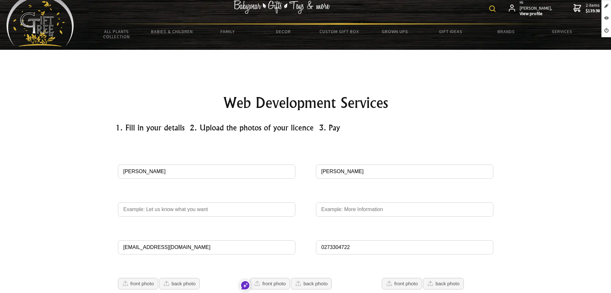
scroll to position [0, 0]
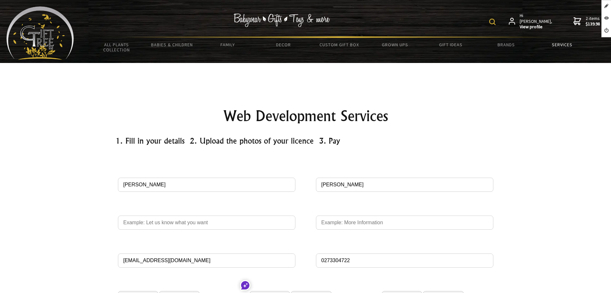
click at [570, 48] on link "Services" at bounding box center [562, 44] width 56 height 13
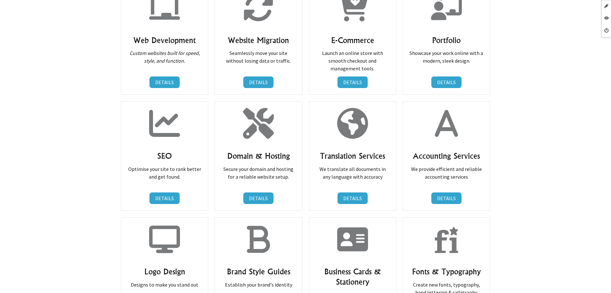
scroll to position [321, 0]
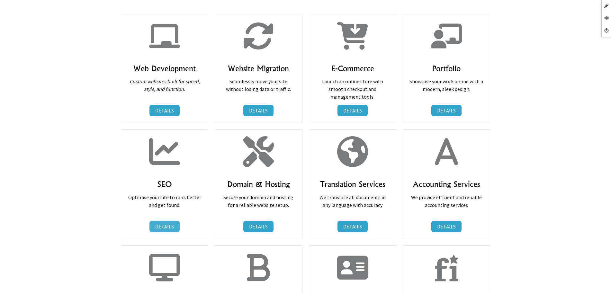
click at [168, 221] on link "DETAILS" at bounding box center [164, 227] width 30 height 12
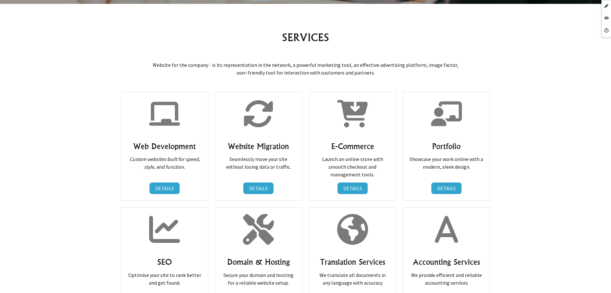
scroll to position [241, 0]
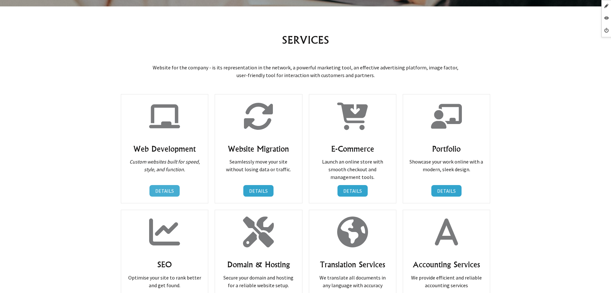
click at [179, 185] on link "DETAILS" at bounding box center [164, 191] width 30 height 12
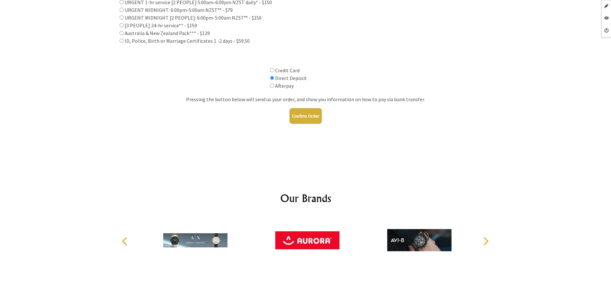
scroll to position [80, 0]
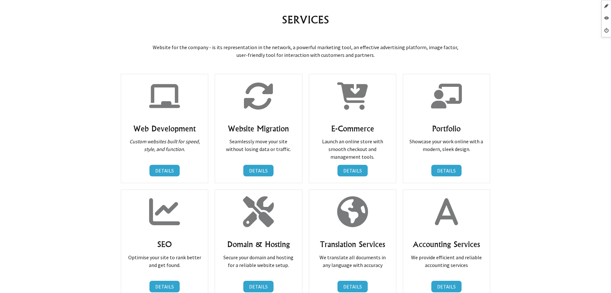
scroll to position [281, 0]
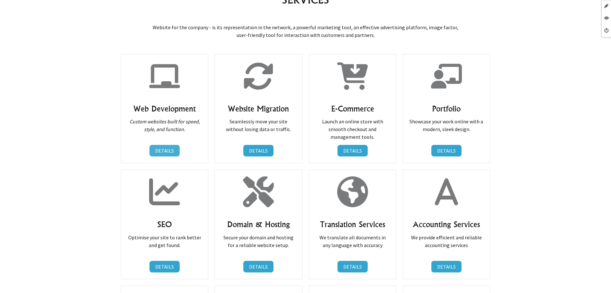
drag, startPoint x: 178, startPoint y: 158, endPoint x: 175, endPoint y: 153, distance: 6.3
click at [175, 154] on div "Web Development Custom websites built for speed, style, and function. DETAILS D…" at bounding box center [164, 108] width 87 height 109
click at [175, 153] on link "DETAILS" at bounding box center [164, 151] width 30 height 12
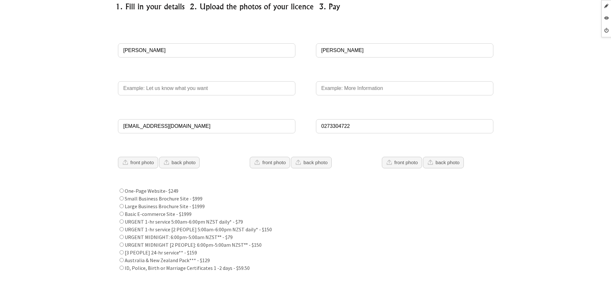
scroll to position [121, 0]
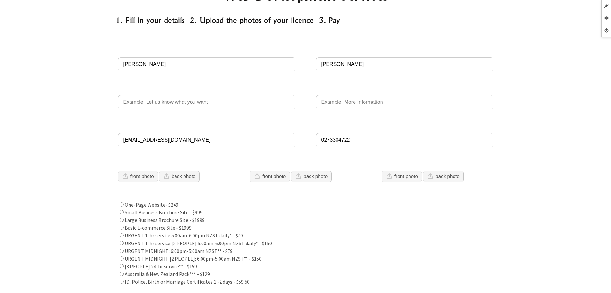
click at [205, 111] on form "Full Name Andres Gonzalez Country of Driver's Licence Language of Driver's Lice…" at bounding box center [305, 203] width 381 height 334
click at [125, 212] on label "Small Business Brochure Site - $999" at bounding box center [164, 212] width 78 height 6
click at [124, 212] on input "Services Offered:" at bounding box center [122, 212] width 4 height 4
radio input "true"
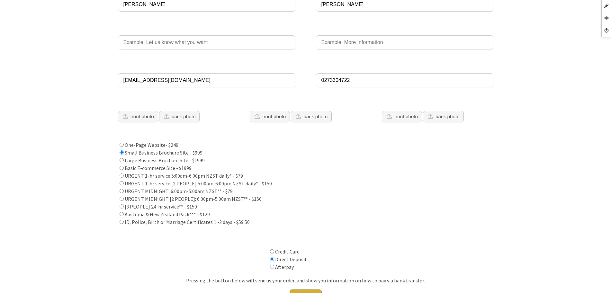
scroll to position [0, 0]
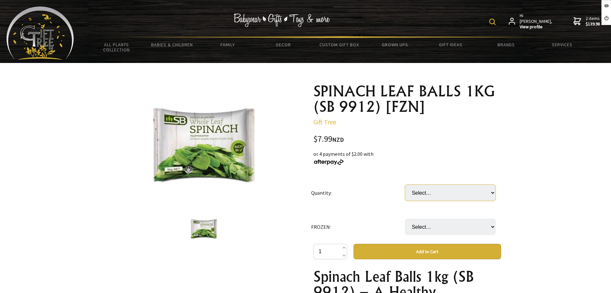
click at [427, 197] on select "Select… PKT CTN (10 PKT) (+ $71.91)" at bounding box center [450, 193] width 91 height 16
click at [429, 193] on select "Select… PKT CTN (10 PKT) (+ $71.91)" at bounding box center [450, 193] width 91 height 16
drag, startPoint x: 438, startPoint y: 188, endPoint x: 438, endPoint y: 199, distance: 10.6
click at [438, 188] on select "Select… PKT CTN (10 PKT) (+ $71.91)" at bounding box center [450, 193] width 91 height 16
drag, startPoint x: 395, startPoint y: 220, endPoint x: 413, endPoint y: 229, distance: 20.0
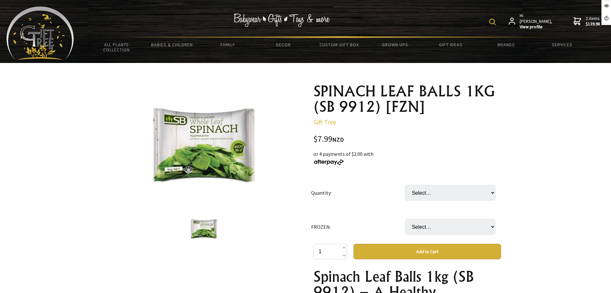
click at [395, 220] on td "FROZEN:" at bounding box center [358, 227] width 94 height 34
click at [421, 231] on select "Select… only available in Chirstchurch" at bounding box center [450, 227] width 91 height 16
click at [347, 187] on td "Quantity:" at bounding box center [358, 193] width 94 height 34
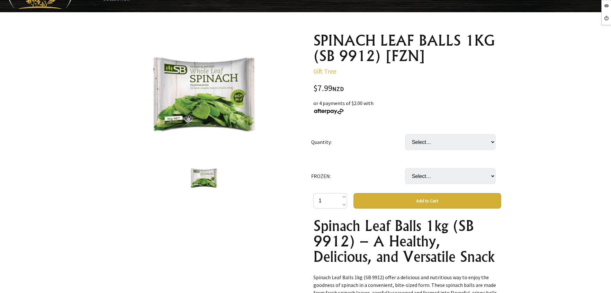
scroll to position [121, 0]
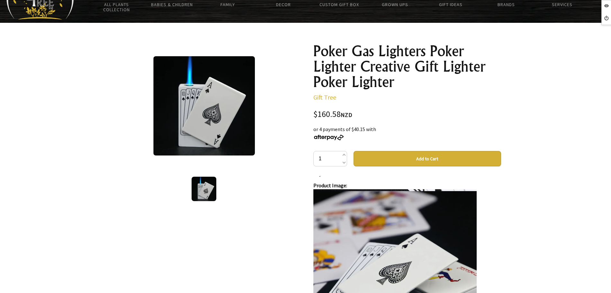
scroll to position [80, 0]
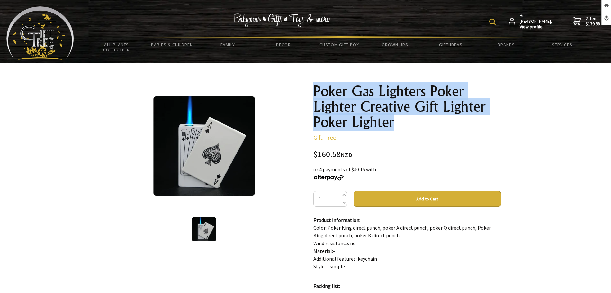
click at [309, 87] on div "Poker Gas Lighters Poker Lighter Creative Gift Lighter Poker Lighter Gift Tree …" at bounding box center [407, 277] width 198 height 399
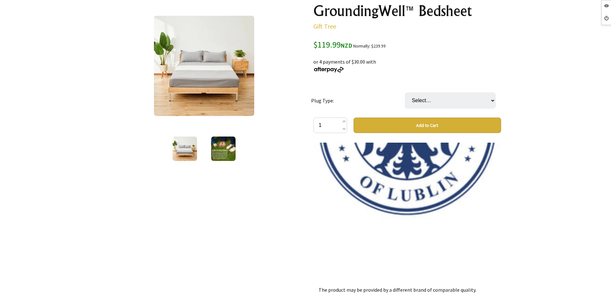
scroll to position [3335, 0]
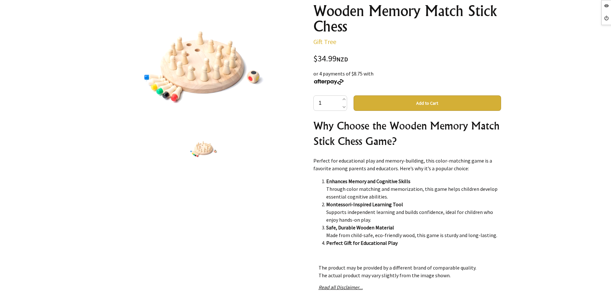
scroll to position [643, 0]
